Goal: Use online tool/utility: Utilize a website feature to perform a specific function

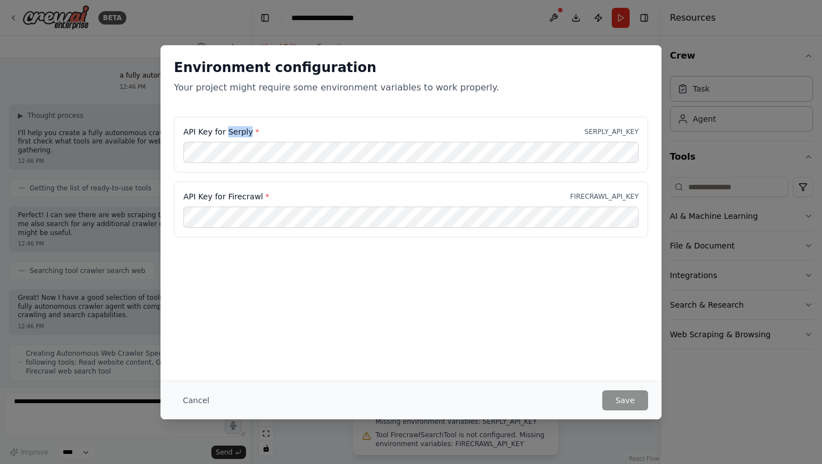
scroll to position [691, 0]
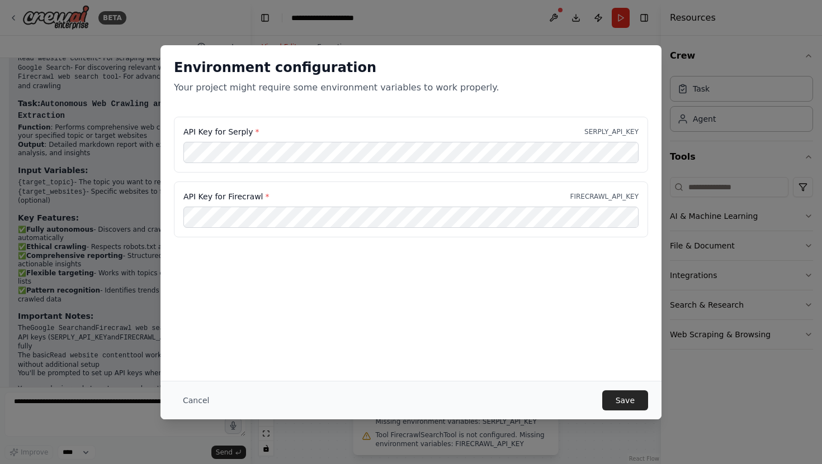
click at [463, 183] on div "API Key for Firecrawl * FIRECRAWL_API_KEY" at bounding box center [411, 210] width 474 height 56
click at [619, 396] on button "Save" at bounding box center [625, 401] width 46 height 20
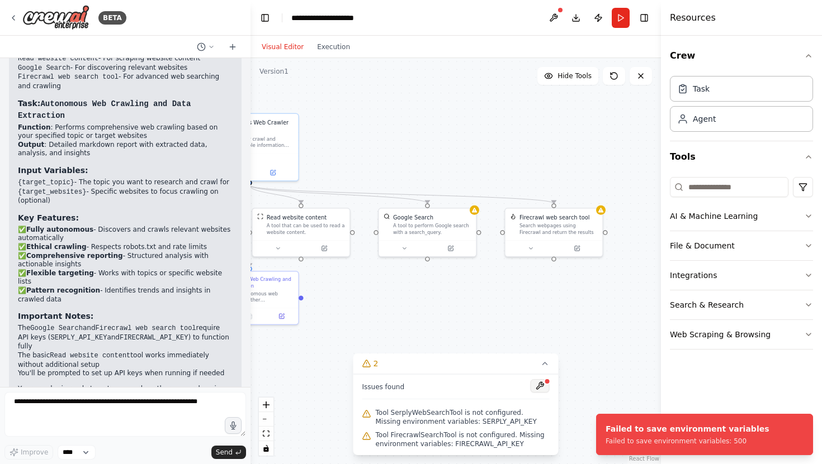
click at [543, 387] on button at bounding box center [539, 385] width 19 height 13
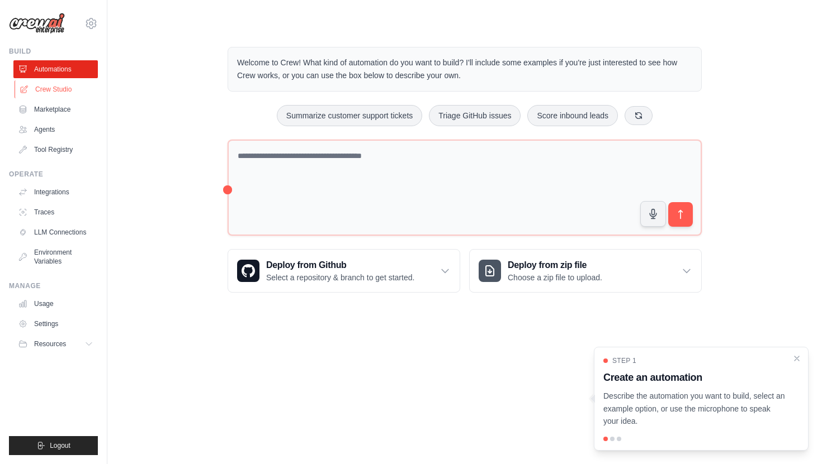
click at [63, 91] on link "Crew Studio" at bounding box center [57, 89] width 84 height 18
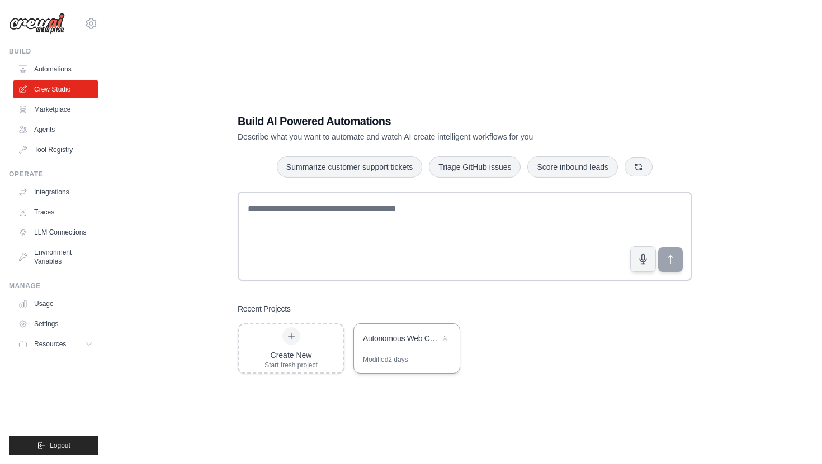
click at [382, 347] on div "Autonomous Web Crawler" at bounding box center [407, 339] width 106 height 31
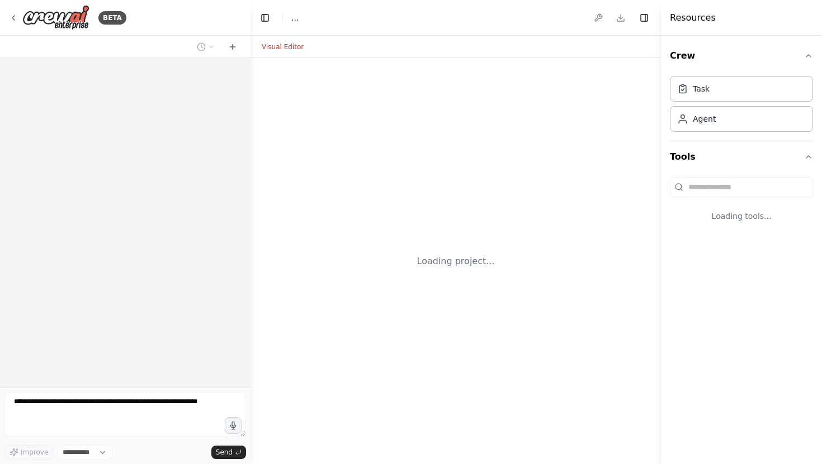
select select "****"
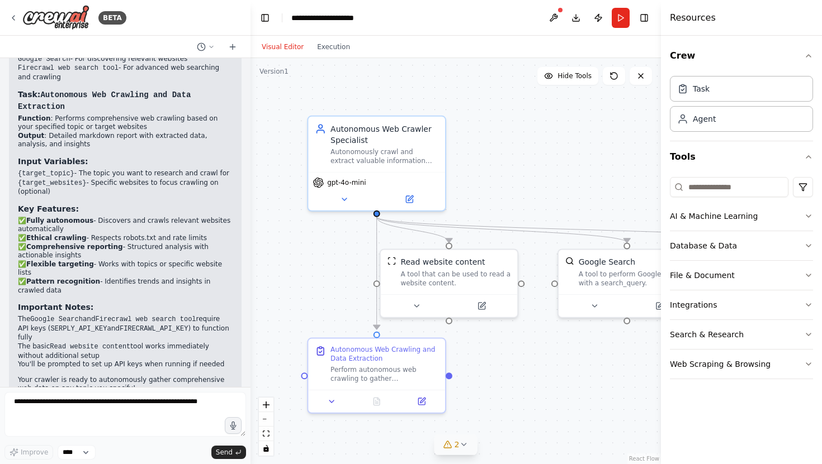
scroll to position [691, 0]
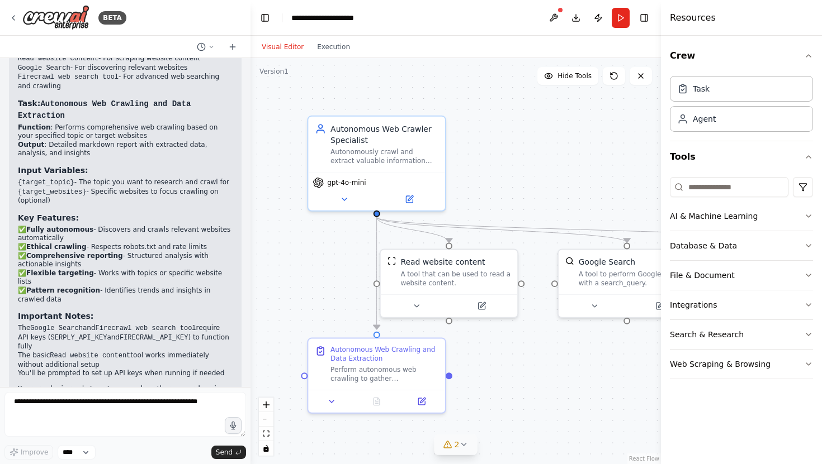
click at [462, 443] on icon at bounding box center [463, 444] width 9 height 9
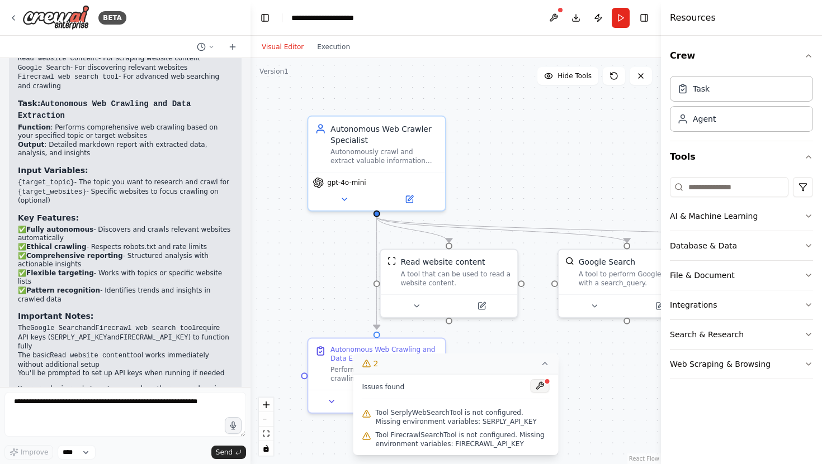
click at [541, 388] on button at bounding box center [539, 385] width 19 height 13
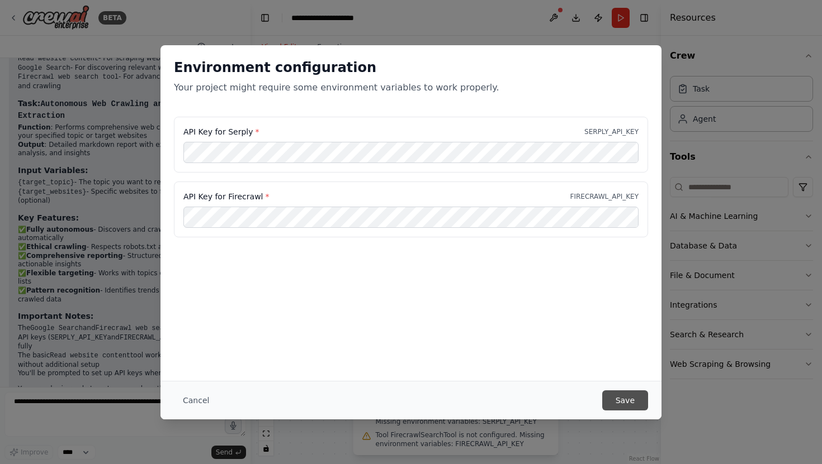
click at [617, 401] on button "Save" at bounding box center [625, 401] width 46 height 20
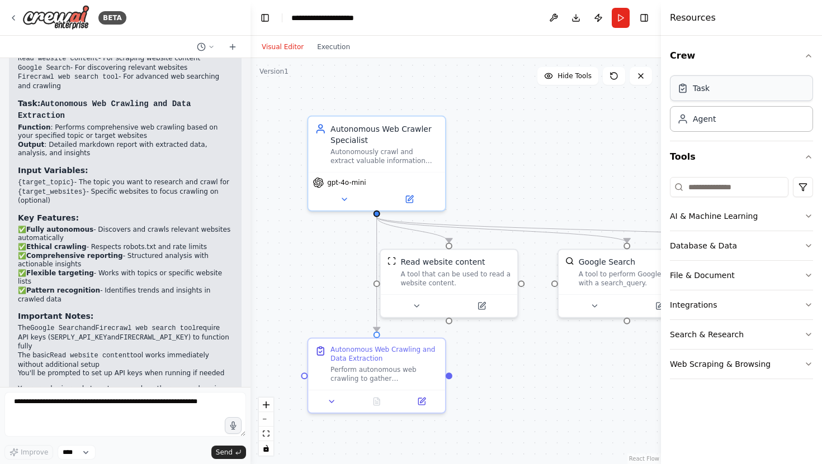
click at [700, 94] on div "Task" at bounding box center [741, 88] width 143 height 26
click at [700, 119] on div "Agent" at bounding box center [703, 118] width 23 height 11
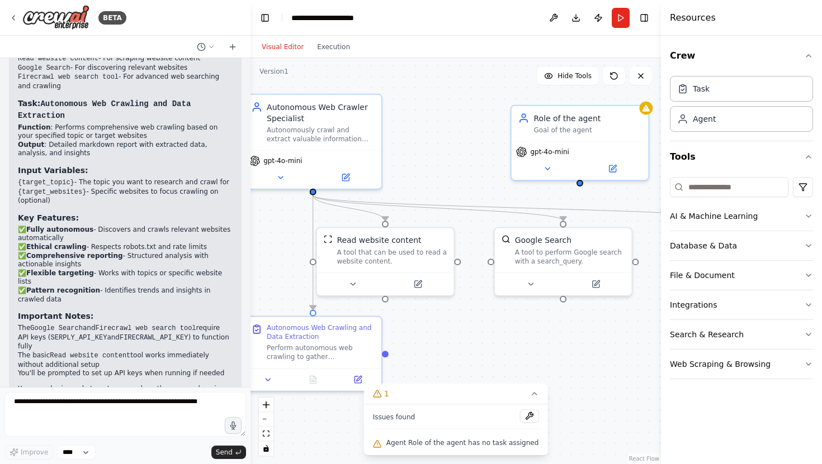
drag, startPoint x: 542, startPoint y: 121, endPoint x: 501, endPoint y: 104, distance: 44.1
click at [501, 104] on div ".deletable-edge-delete-btn { width: 20px; height: 20px; border: 0px solid #ffff…" at bounding box center [455, 261] width 410 height 406
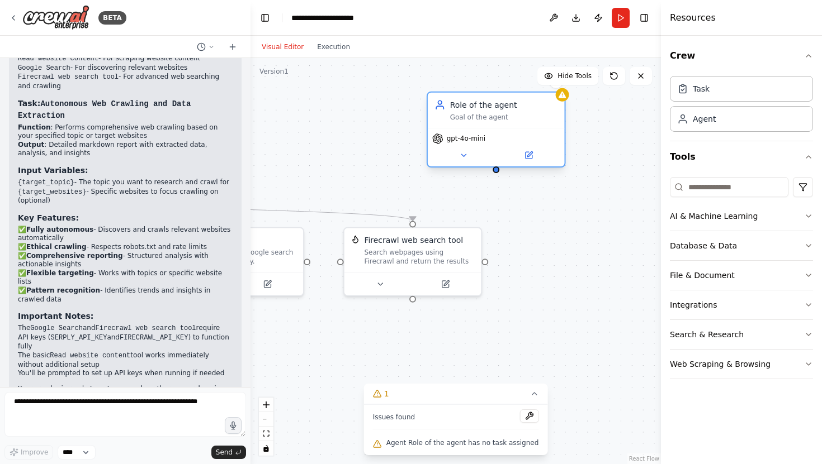
drag, startPoint x: 572, startPoint y: 131, endPoint x: 491, endPoint y: 122, distance: 80.9
click at [491, 122] on div "Role of the agent Goal of the agent" at bounding box center [496, 111] width 137 height 36
click at [644, 80] on button at bounding box center [640, 76] width 22 height 18
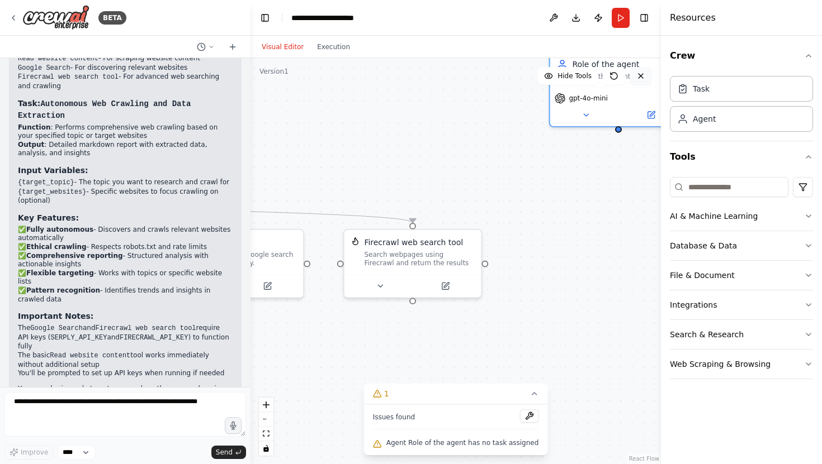
drag, startPoint x: 514, startPoint y: 120, endPoint x: 638, endPoint y: 78, distance: 131.1
click at [638, 78] on div "Version 1 Hide Tools .deletable-edge-delete-btn { width: 20px; height: 20px; bo…" at bounding box center [455, 261] width 410 height 406
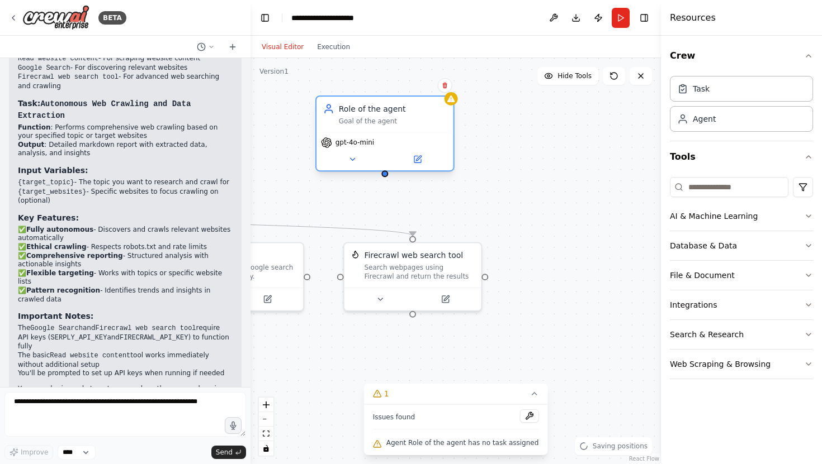
drag, startPoint x: 619, startPoint y: 95, endPoint x: 444, endPoint y: 134, distance: 179.1
click at [386, 138] on div "gpt-4o-mini" at bounding box center [385, 142] width 128 height 11
click at [449, 93] on div "Confirm" at bounding box center [444, 85] width 19 height 19
click at [444, 89] on button at bounding box center [445, 85] width 15 height 15
click at [420, 85] on button "Confirm" at bounding box center [413, 85] width 40 height 13
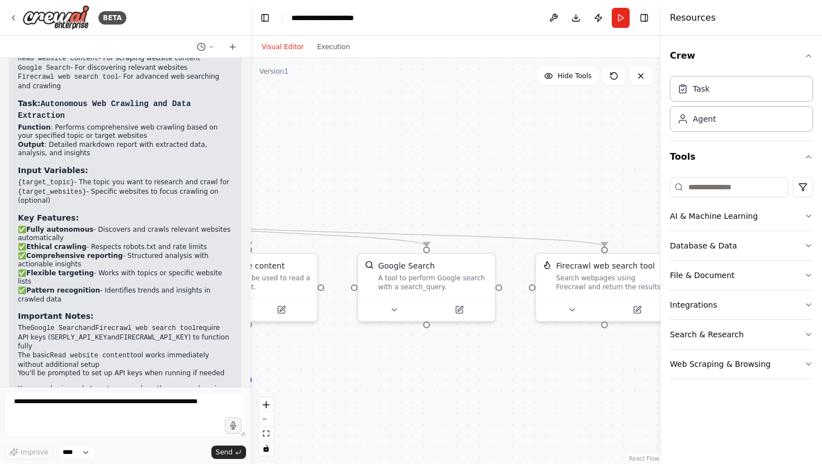
drag, startPoint x: 436, startPoint y: 144, endPoint x: 601, endPoint y: 157, distance: 164.8
click at [601, 157] on div ".deletable-edge-delete-btn { width: 20px; height: 20px; border: 0px solid #ffff…" at bounding box center [455, 261] width 410 height 406
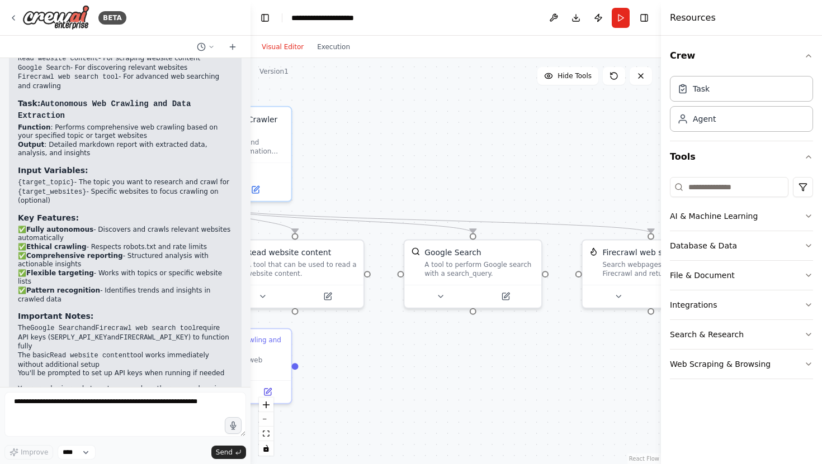
drag, startPoint x: 531, startPoint y: 158, endPoint x: 578, endPoint y: 144, distance: 48.3
click at [578, 144] on div ".deletable-edge-delete-btn { width: 20px; height: 20px; border: 0px solid #ffff…" at bounding box center [455, 261] width 410 height 406
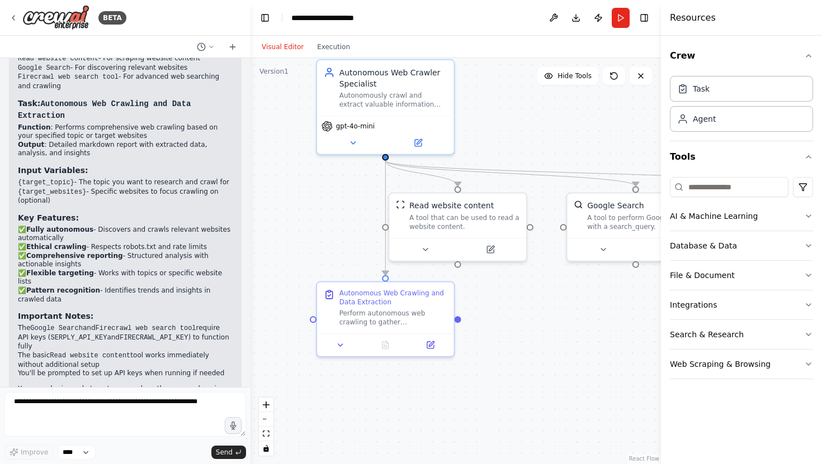
drag, startPoint x: 362, startPoint y: 359, endPoint x: 509, endPoint y: 314, distance: 154.0
click at [524, 312] on div ".deletable-edge-delete-btn { width: 20px; height: 20px; border: 0px solid #ffff…" at bounding box center [455, 261] width 410 height 406
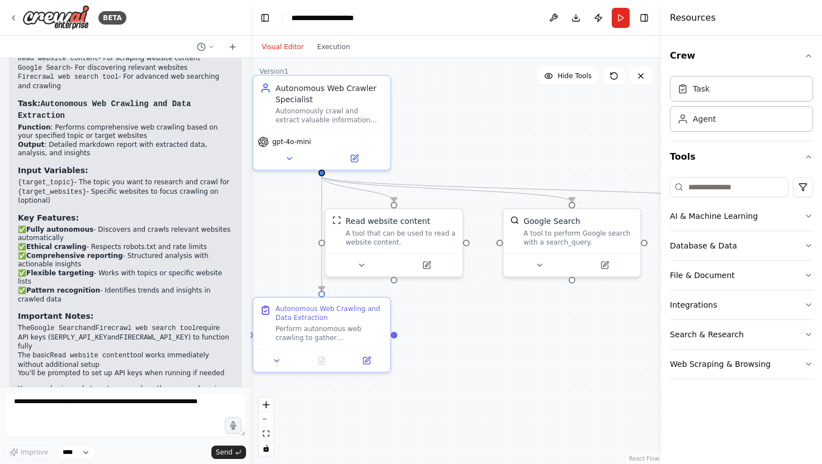
drag, startPoint x: 530, startPoint y: 293, endPoint x: 463, endPoint y: 308, distance: 68.2
click at [463, 308] on div ".deletable-edge-delete-btn { width: 20px; height: 20px; border: 0px solid #ffff…" at bounding box center [455, 261] width 410 height 406
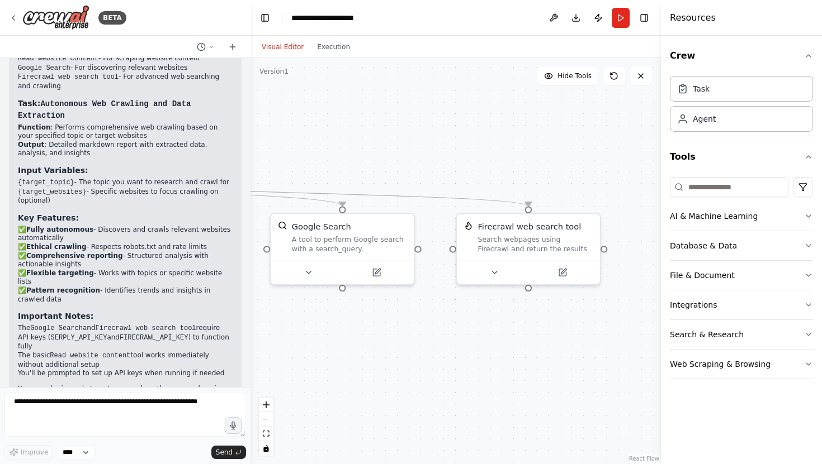
drag, startPoint x: 556, startPoint y: 161, endPoint x: 325, endPoint y: 168, distance: 230.9
click at [325, 168] on div ".deletable-edge-delete-btn { width: 20px; height: 20px; border: 0px solid #ffff…" at bounding box center [455, 261] width 410 height 406
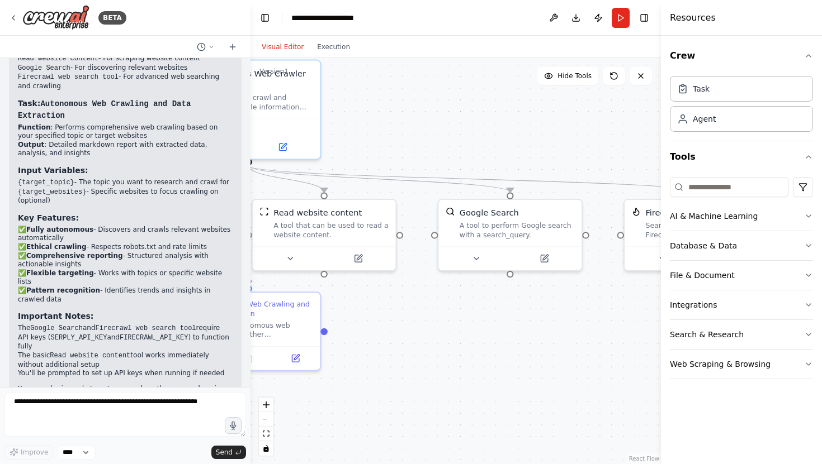
drag, startPoint x: 343, startPoint y: 168, endPoint x: 511, endPoint y: 154, distance: 169.4
click at [511, 154] on div ".deletable-edge-delete-btn { width: 20px; height: 20px; border: 0px solid #ffff…" at bounding box center [455, 261] width 410 height 406
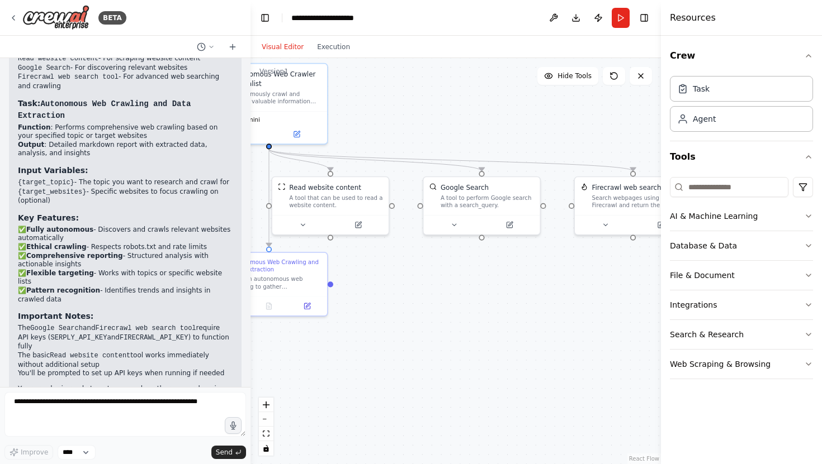
click at [599, 257] on div ".deletable-edge-delete-btn { width: 20px; height: 20px; border: 0px solid #ffff…" at bounding box center [455, 261] width 410 height 406
click at [633, 241] on div ".deletable-edge-delete-btn { width: 20px; height: 20px; border: 0px solid #ffff…" at bounding box center [455, 261] width 410 height 406
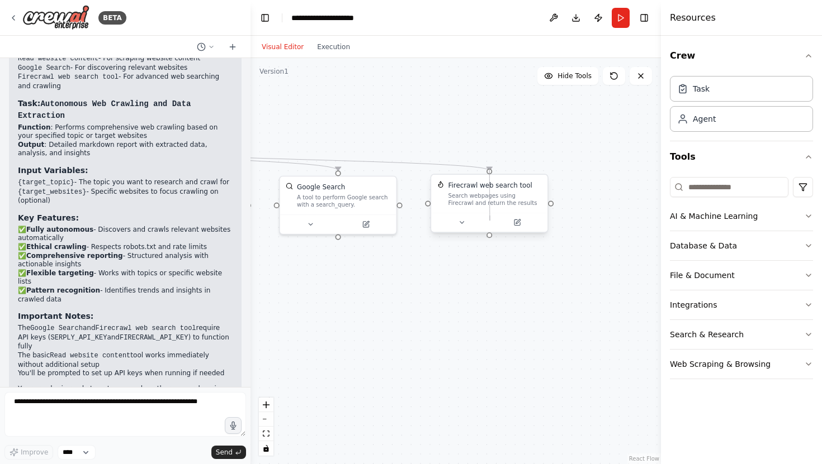
drag, startPoint x: 632, startPoint y: 240, endPoint x: 492, endPoint y: 215, distance: 142.4
click at [492, 215] on div "Firecrawl web search tool Search webpages using Firecrawl and return the results" at bounding box center [489, 203] width 118 height 59
click at [488, 239] on div ".deletable-edge-delete-btn { width: 20px; height: 20px; border: 0px solid #ffff…" at bounding box center [455, 261] width 410 height 406
click at [489, 241] on div ".deletable-edge-delete-btn { width: 20px; height: 20px; border: 0px solid #ffff…" at bounding box center [455, 261] width 410 height 406
click at [488, 241] on div ".deletable-edge-delete-btn { width: 20px; height: 20px; border: 0px solid #ffff…" at bounding box center [455, 261] width 410 height 406
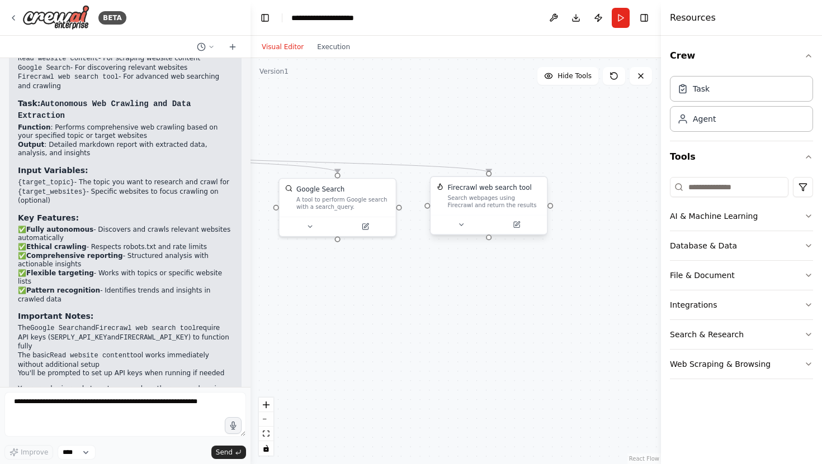
click at [489, 241] on div ".deletable-edge-delete-btn { width: 20px; height: 20px; border: 0px solid #ffff…" at bounding box center [455, 261] width 410 height 406
click at [488, 244] on div ".deletable-edge-delete-btn { width: 20px; height: 20px; border: 0px solid #ffff…" at bounding box center [455, 261] width 410 height 406
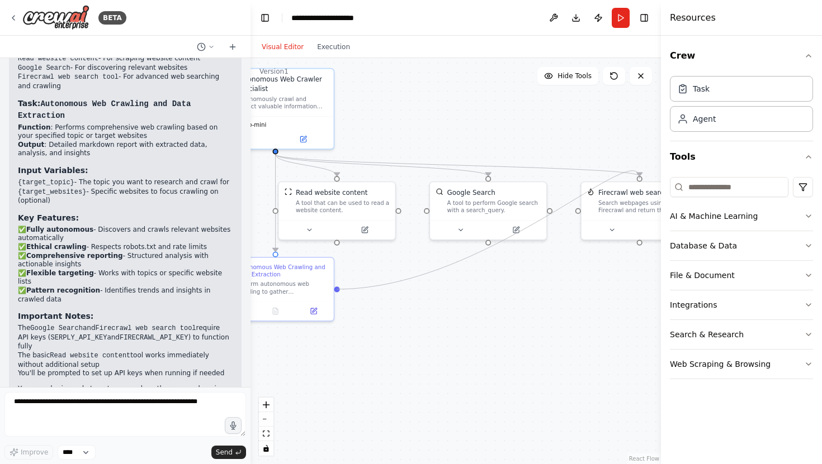
drag, startPoint x: 488, startPoint y: 243, endPoint x: 341, endPoint y: 290, distance: 154.5
click at [341, 290] on div ".deletable-edge-delete-btn { width: 20px; height: 20px; border: 0px solid #ffff…" at bounding box center [455, 261] width 410 height 406
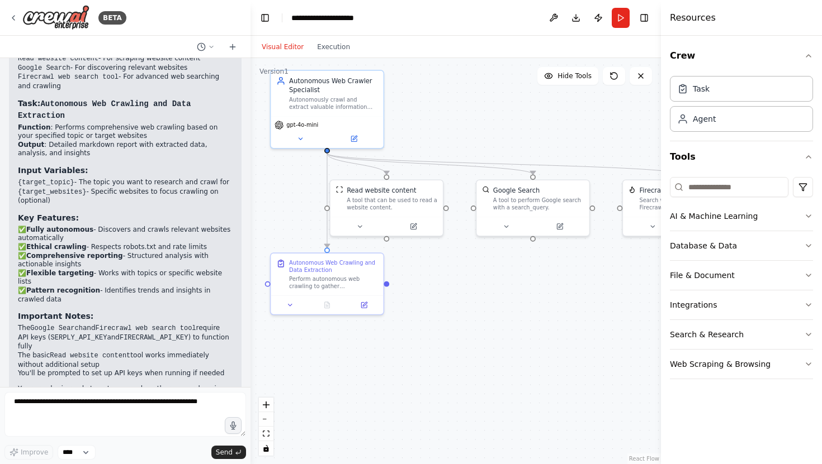
drag, startPoint x: 340, startPoint y: 291, endPoint x: 387, endPoint y: 285, distance: 46.7
click at [387, 285] on div ".deletable-edge-delete-btn { width: 20px; height: 20px; border: 0px solid #ffff…" at bounding box center [455, 261] width 410 height 406
click at [391, 285] on div ".deletable-edge-delete-btn { width: 20px; height: 20px; border: 0px solid #ffff…" at bounding box center [455, 261] width 410 height 406
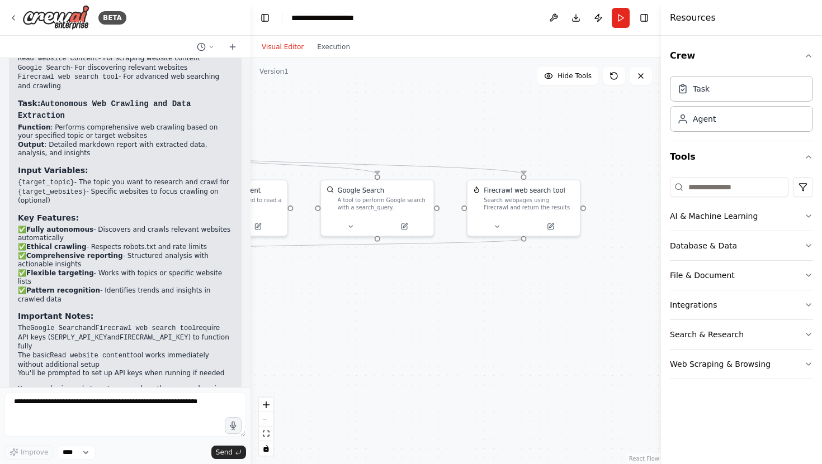
drag, startPoint x: 329, startPoint y: 247, endPoint x: 523, endPoint y: 239, distance: 194.1
click at [523, 239] on div ".deletable-edge-delete-btn { width: 20px; height: 20px; border: 0px solid #ffff…" at bounding box center [455, 261] width 410 height 406
drag, startPoint x: 464, startPoint y: 208, endPoint x: 431, endPoint y: 205, distance: 32.6
click at [404, 205] on div "Autonomous Web Crawler Specialist Autonomously crawl and extract valuable infor…" at bounding box center [236, 190] width 335 height 333
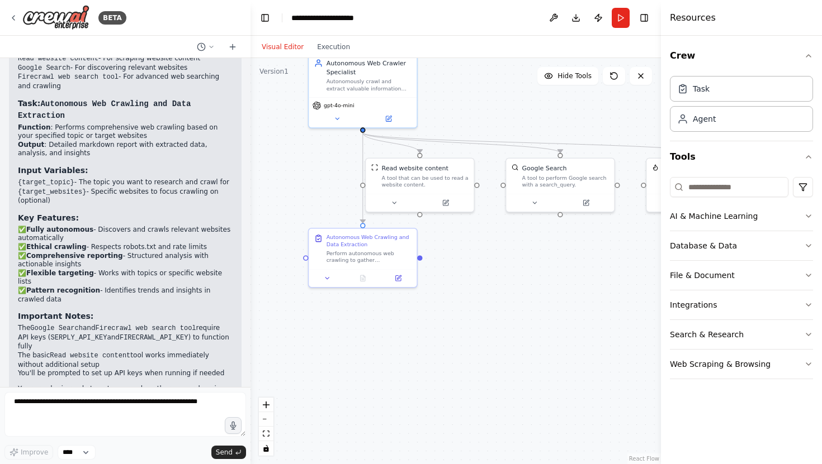
drag, startPoint x: 354, startPoint y: 286, endPoint x: 555, endPoint y: 253, distance: 203.2
click at [553, 254] on div ".deletable-edge-delete-btn { width: 20px; height: 20px; border: 0px solid #ffff…" at bounding box center [455, 261] width 410 height 406
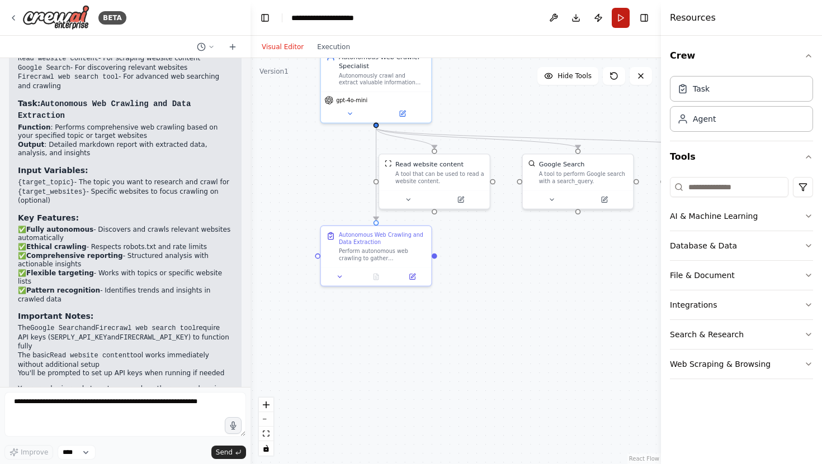
click at [618, 20] on button "Run" at bounding box center [620, 18] width 18 height 20
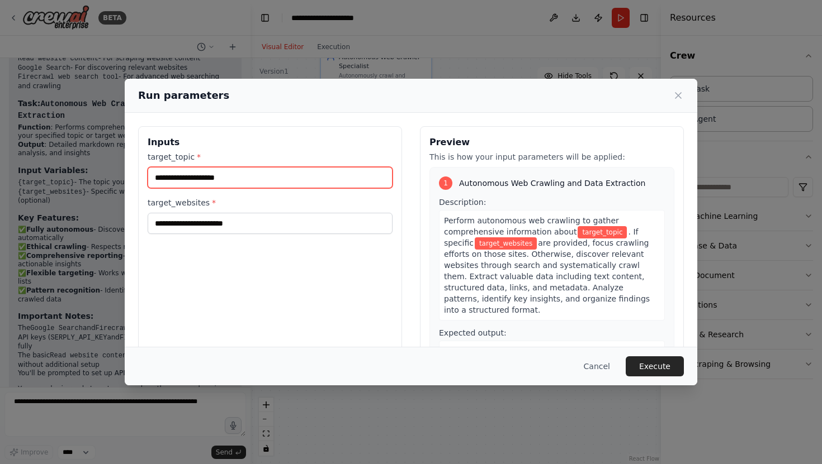
click at [279, 175] on input "target_topic *" at bounding box center [270, 177] width 245 height 21
type input "*"
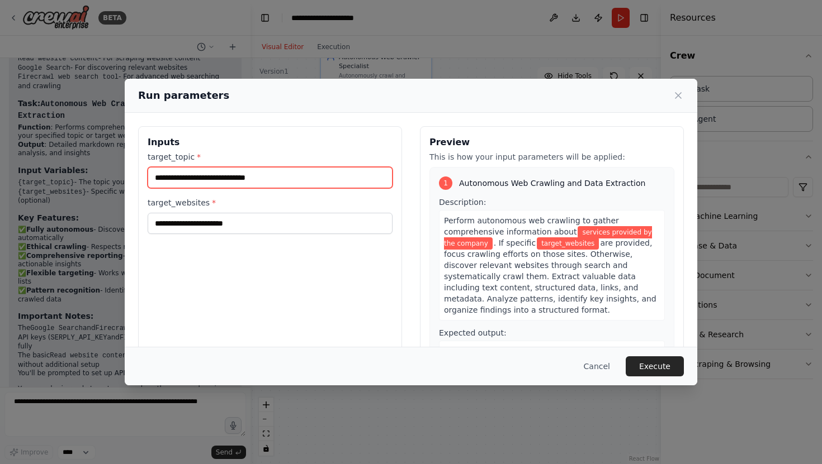
type input "**********"
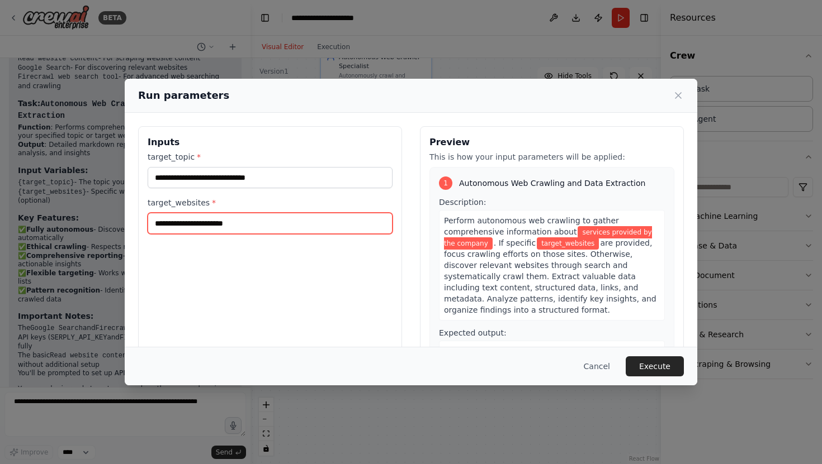
click at [211, 225] on input "target_websites *" at bounding box center [270, 223] width 245 height 21
type input "**********"
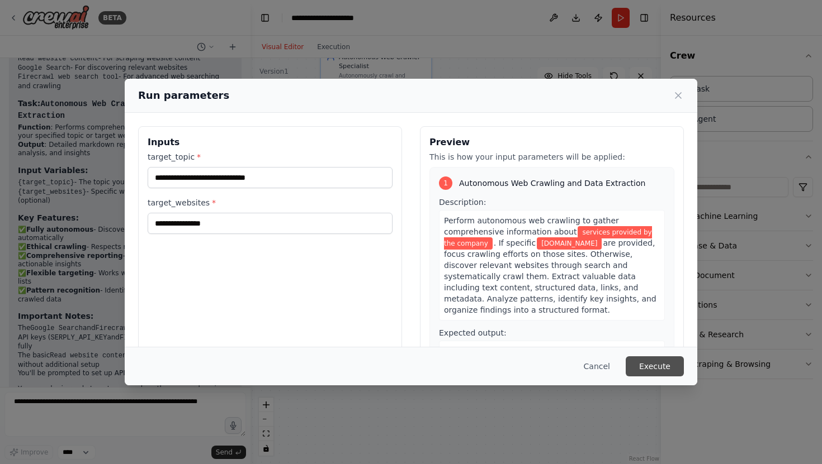
click at [642, 366] on button "Execute" at bounding box center [654, 367] width 58 height 20
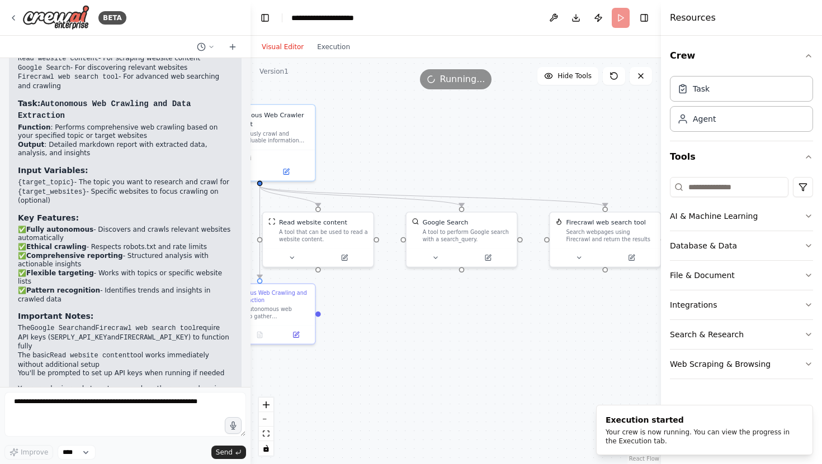
drag, startPoint x: 473, startPoint y: 321, endPoint x: 425, endPoint y: 341, distance: 52.1
click at [425, 341] on div ".deletable-edge-delete-btn { width: 20px; height: 20px; border: 0px solid #ffff…" at bounding box center [455, 261] width 410 height 406
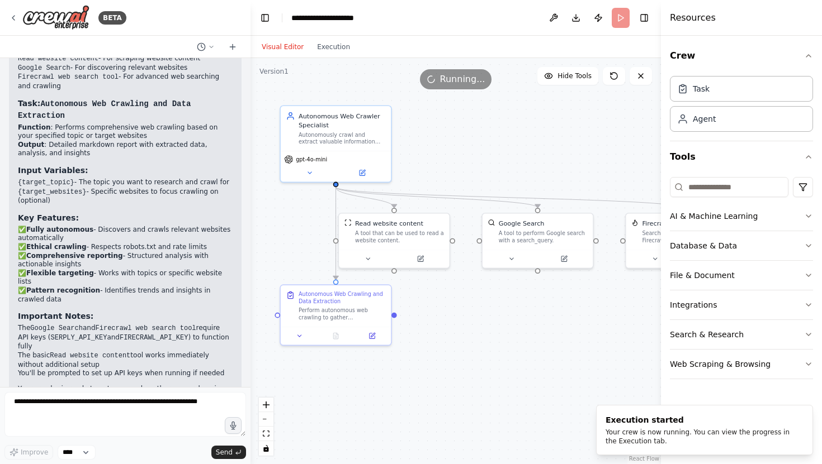
drag, startPoint x: 426, startPoint y: 335, endPoint x: 503, endPoint y: 335, distance: 77.1
click at [503, 335] on div ".deletable-edge-delete-btn { width: 20px; height: 20px; border: 0px solid #ffff…" at bounding box center [455, 261] width 410 height 406
click at [653, 426] on div "Execution started Your crew is now running. You can view the progress in the Ex…" at bounding box center [701, 430] width 193 height 31
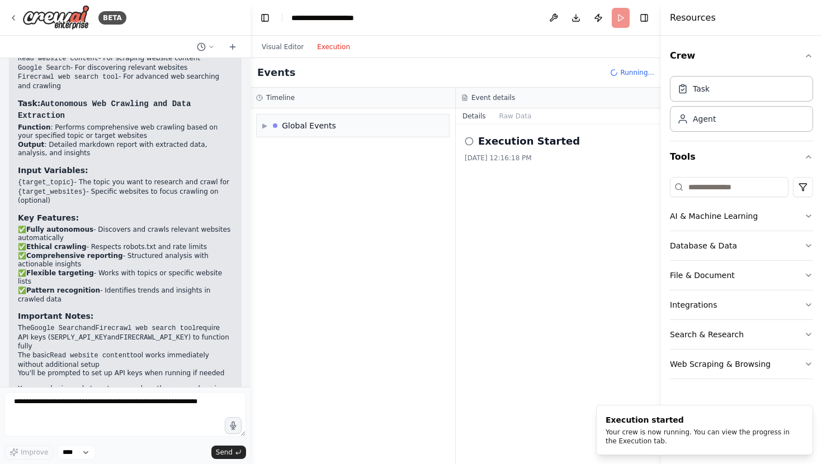
click at [329, 51] on button "Execution" at bounding box center [333, 46] width 46 height 13
click at [289, 45] on button "Visual Editor" at bounding box center [282, 46] width 55 height 13
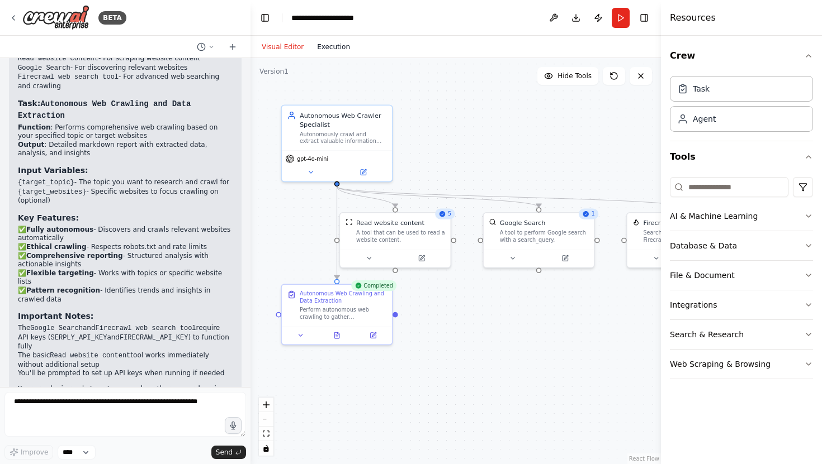
click at [335, 45] on button "Execution" at bounding box center [333, 46] width 46 height 13
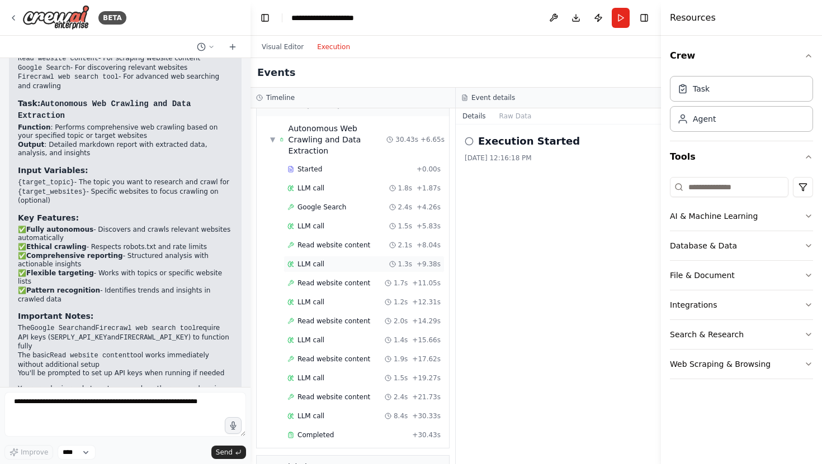
scroll to position [45, 0]
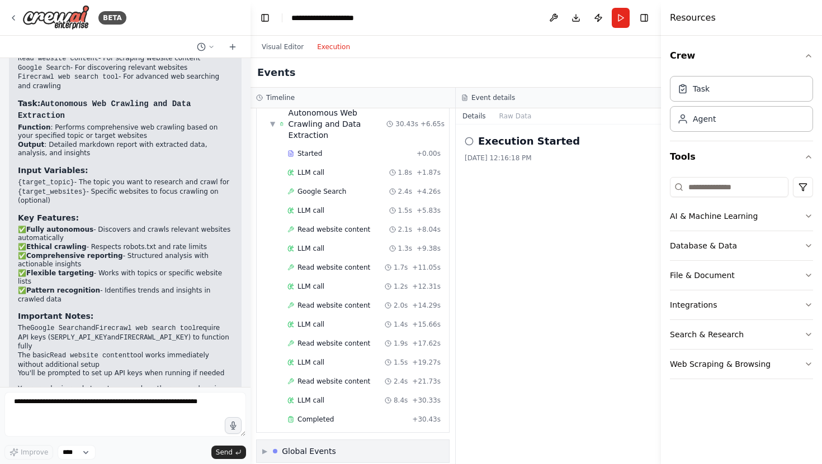
click at [320, 440] on div "▶ Global Events" at bounding box center [353, 451] width 192 height 22
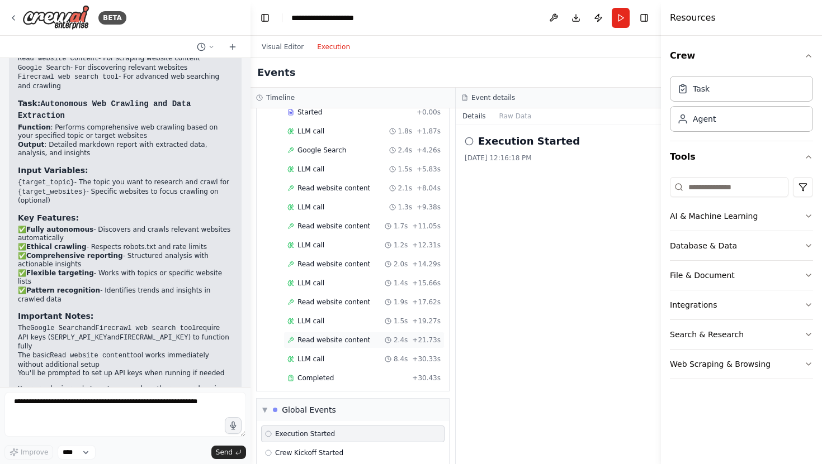
scroll to position [128, 0]
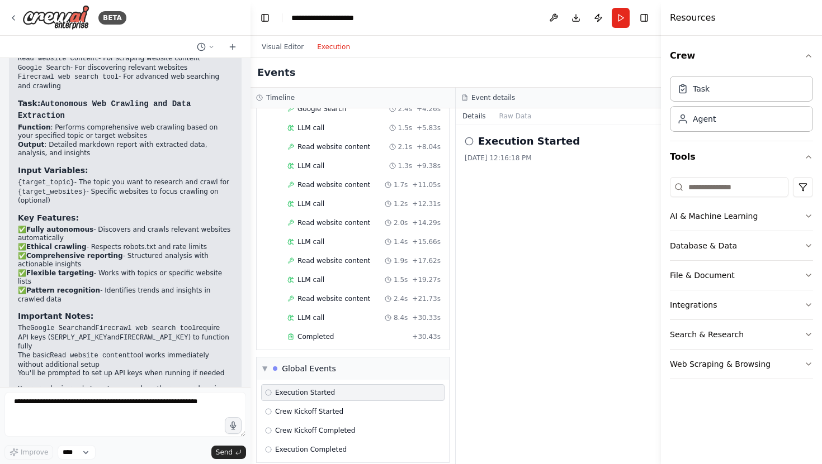
click at [293, 388] on span "Execution Started" at bounding box center [305, 392] width 60 height 9
click at [337, 276] on div "LLM call 1.5s + 19.27s" at bounding box center [363, 280] width 153 height 9
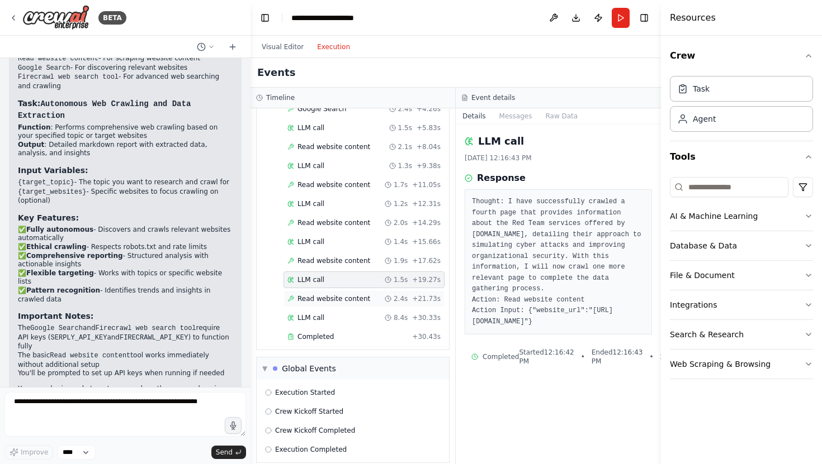
click at [354, 295] on span "Read website content" at bounding box center [333, 299] width 73 height 9
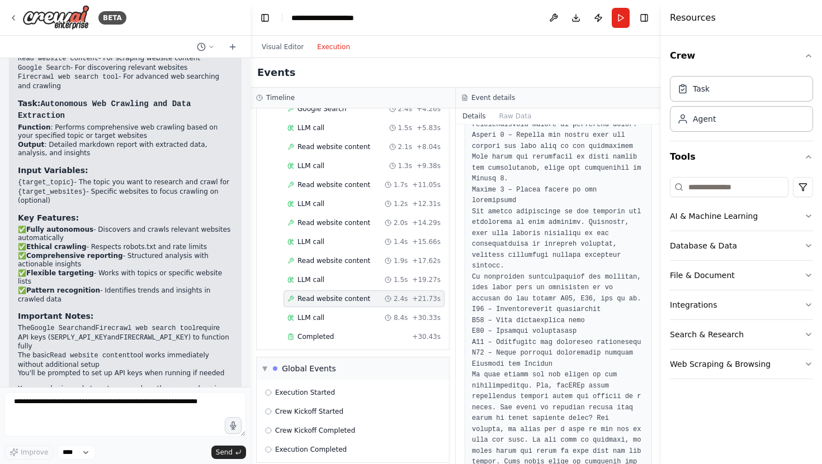
scroll to position [1905, 0]
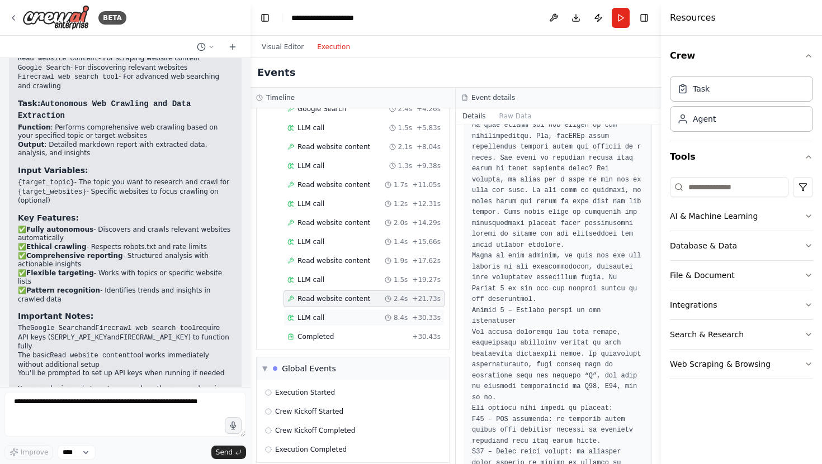
click at [327, 314] on div "LLM call 8.4s + 30.33s" at bounding box center [363, 318] width 153 height 9
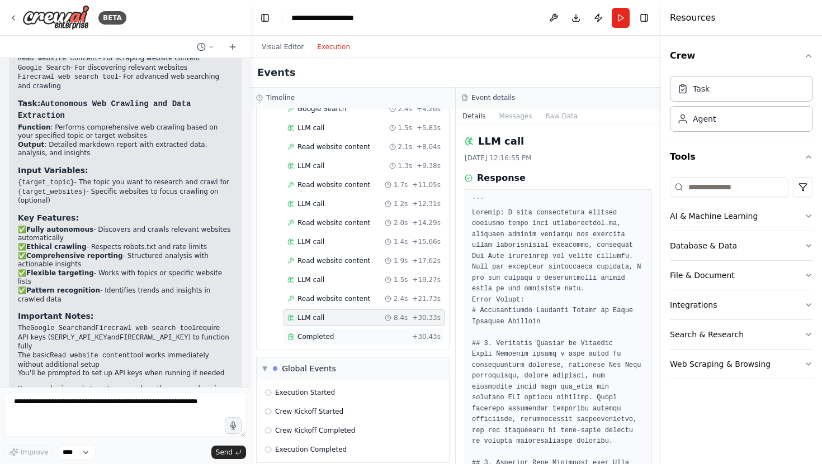
click at [320, 329] on div "Completed + 30.43s" at bounding box center [363, 337] width 161 height 17
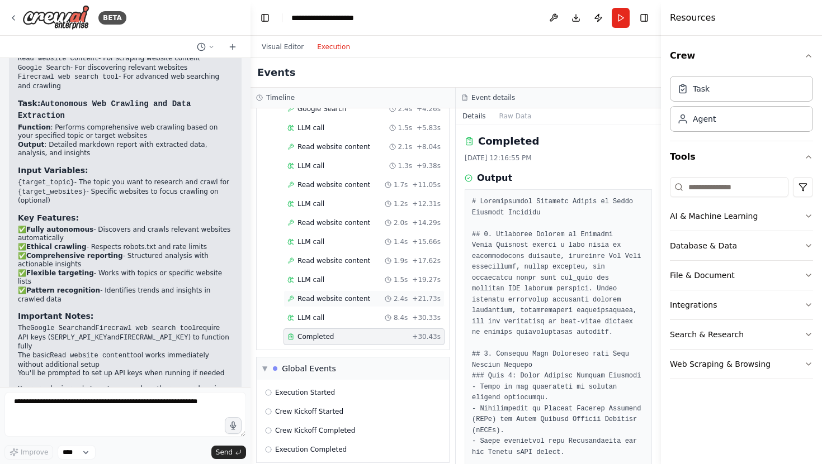
scroll to position [0, 0]
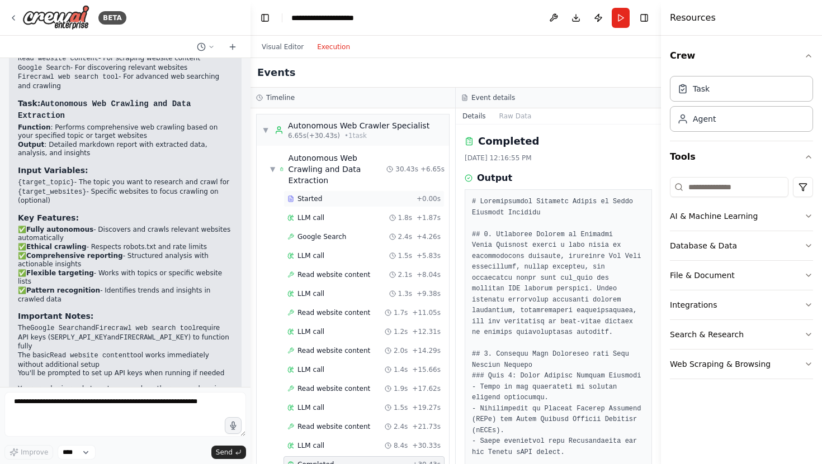
click at [318, 194] on span "Started" at bounding box center [309, 198] width 25 height 9
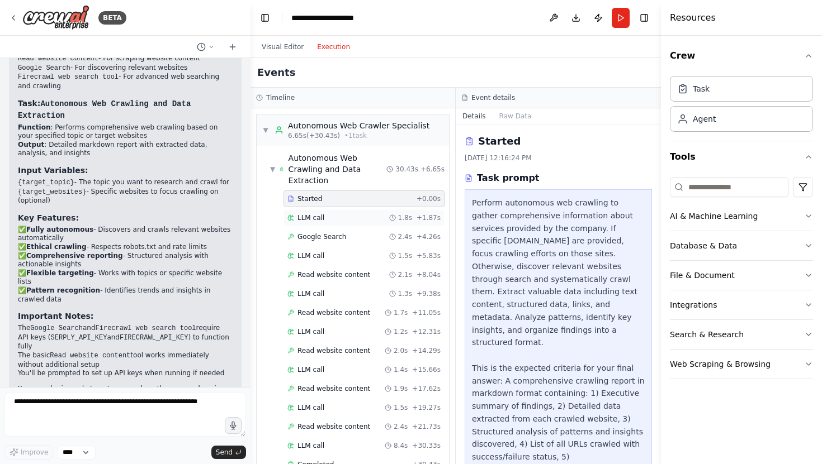
click at [321, 213] on span "LLM call" at bounding box center [310, 217] width 27 height 9
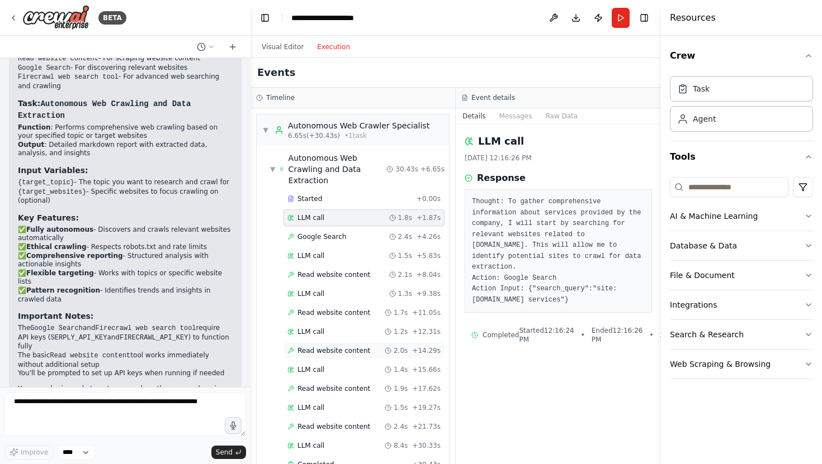
scroll to position [128, 0]
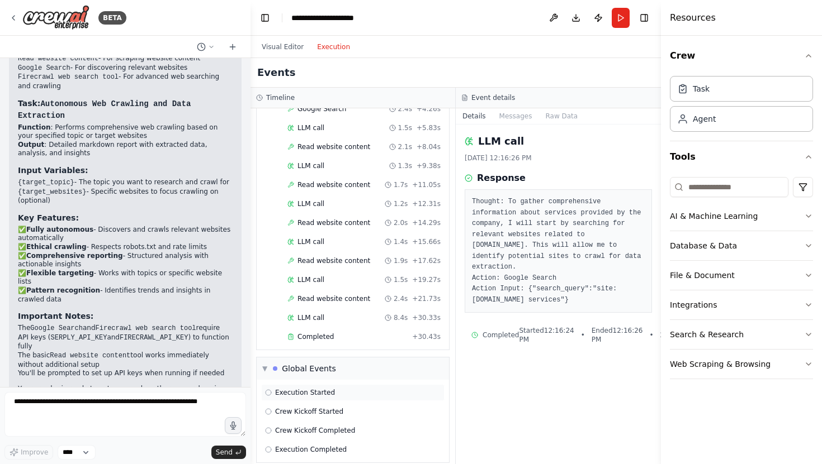
click at [342, 388] on div "Execution Started" at bounding box center [352, 392] width 175 height 9
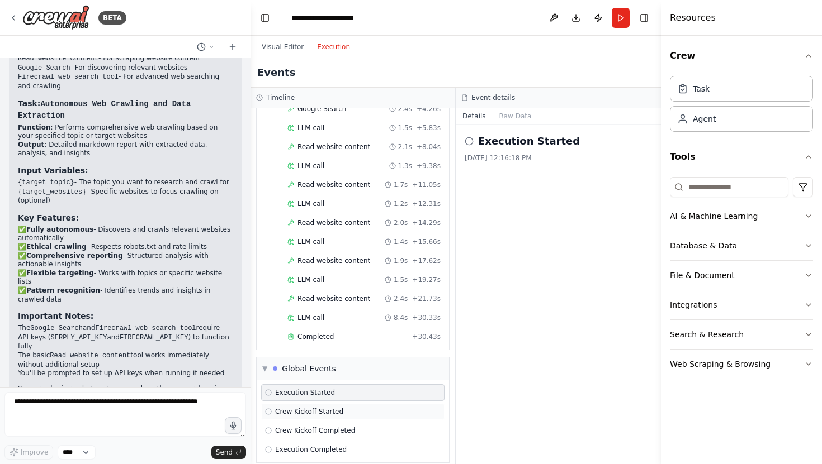
click at [339, 407] on span "Crew Kickoff Started" at bounding box center [309, 411] width 68 height 9
click at [335, 423] on div "Crew Kickoff Completed" at bounding box center [352, 431] width 183 height 17
click at [357, 388] on div "Execution Started" at bounding box center [352, 392] width 175 height 9
click at [351, 362] on div "▼ Global Events" at bounding box center [353, 369] width 192 height 22
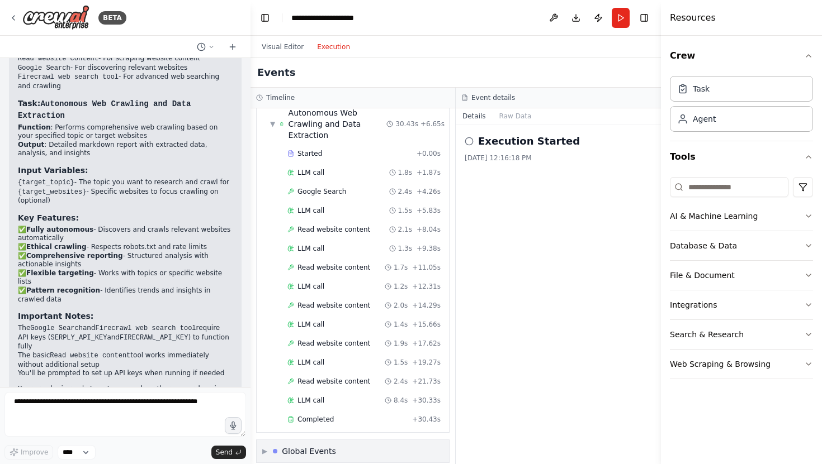
click at [325, 446] on div "Global Events" at bounding box center [309, 451] width 54 height 11
